Goal: Information Seeking & Learning: Learn about a topic

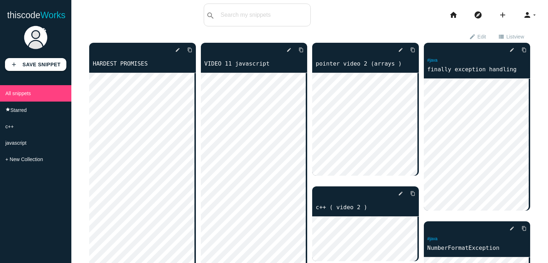
scroll to position [14, 0]
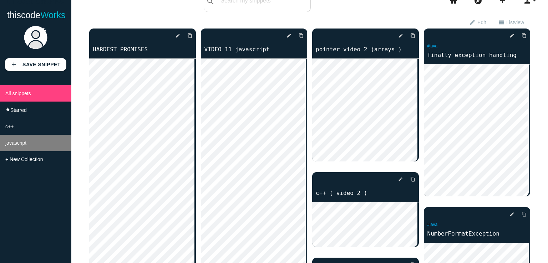
click at [28, 147] on li "javascript" at bounding box center [35, 143] width 71 height 16
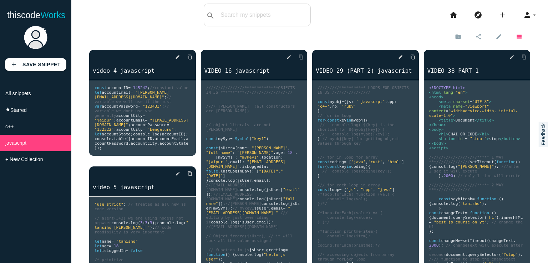
click at [516, 37] on icon "view_list" at bounding box center [519, 36] width 6 height 12
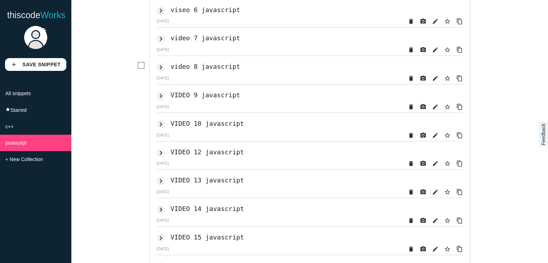
scroll to position [109, 0]
click at [214, 71] on h2 "video 8 javascript" at bounding box center [206, 66] width 70 height 7
click at [202, 66] on h2 "video 8 javascript" at bounding box center [206, 66] width 70 height 7
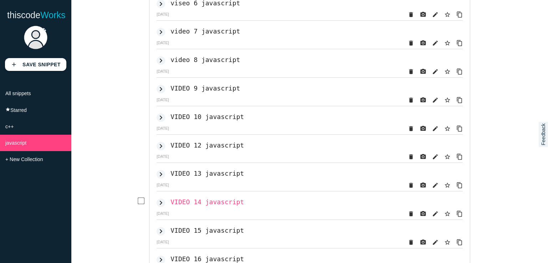
scroll to position [117, 0]
click at [204, 92] on h2 "VIDEO 9 javascript" at bounding box center [206, 87] width 70 height 7
drag, startPoint x: 198, startPoint y: 145, endPoint x: 198, endPoint y: 150, distance: 5.0
click at [198, 150] on div "keyboard_arrow_right VIDEO 12 javascript" at bounding box center [310, 145] width 306 height 11
click at [198, 149] on h2 "VIDEO 12 javascript" at bounding box center [207, 144] width 73 height 7
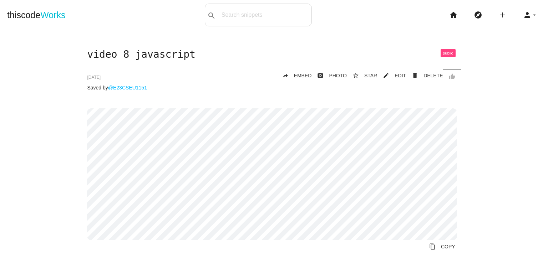
scroll to position [39, 0]
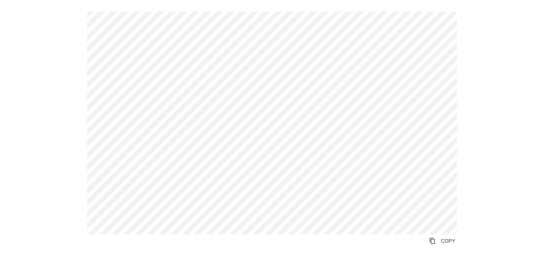
scroll to position [97, 0]
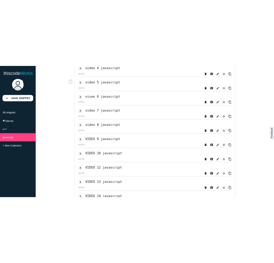
scroll to position [61, 0]
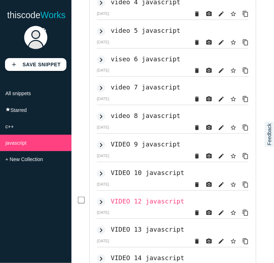
click at [129, 205] on h2 "VIDEO 12 javascript" at bounding box center [147, 201] width 73 height 7
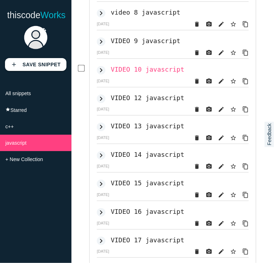
scroll to position [165, 0]
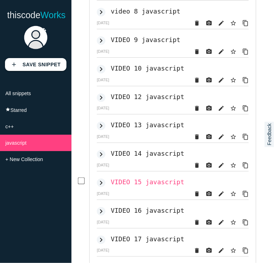
click at [133, 186] on h2 "VIDEO 15 javascript" at bounding box center [147, 181] width 73 height 7
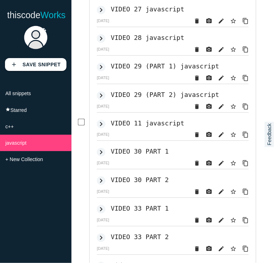
scroll to position [569, 0]
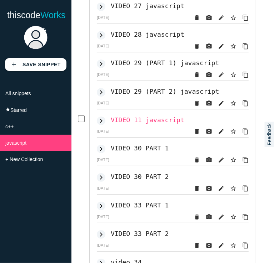
click at [149, 124] on h2 "VIDEO 11 javascript" at bounding box center [147, 119] width 73 height 7
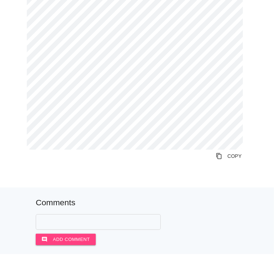
scroll to position [228, 0]
drag, startPoint x: 0, startPoint y: 0, endPoint x: 118, endPoint y: 179, distance: 214.2
click at [118, 179] on div "VIDEO 12 javascript thumb_up delete DELETE mode_edit EDIT 671e57557621160014dec…" at bounding box center [136, 5] width 259 height 366
click at [222, 163] on link "content_copy COPY" at bounding box center [228, 156] width 37 height 13
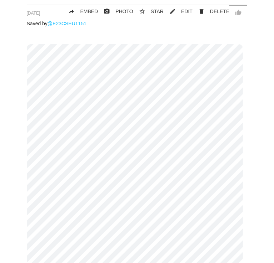
scroll to position [68, 0]
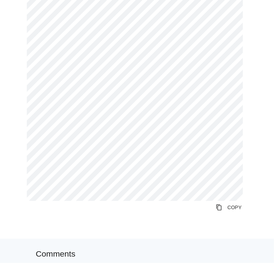
scroll to position [214, 0]
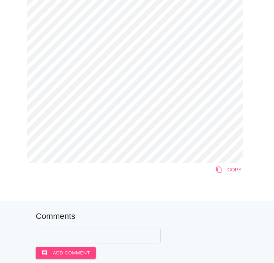
click at [215, 174] on icon "content_copy" at bounding box center [218, 169] width 6 height 13
